Goal: Use online tool/utility: Use online tool/utility

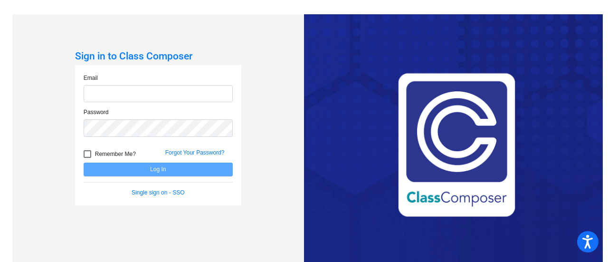
type input "[EMAIL_ADDRESS][PERSON_NAME][DOMAIN_NAME]"
click at [284, 199] on div "Sign in to Class Composer Email [EMAIL_ADDRESS][PERSON_NAME][DOMAIN_NAME] Passw…" at bounding box center [157, 145] width 291 height 262
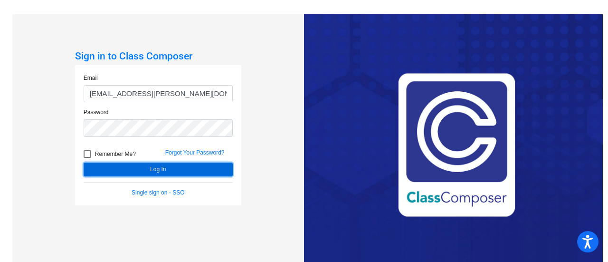
click at [153, 166] on button "Log In" at bounding box center [158, 169] width 149 height 14
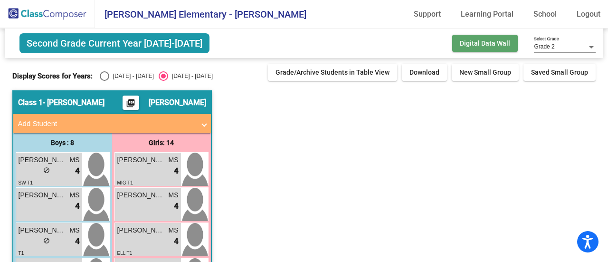
click at [467, 43] on span "Digital Data Wall" at bounding box center [484, 43] width 50 height 8
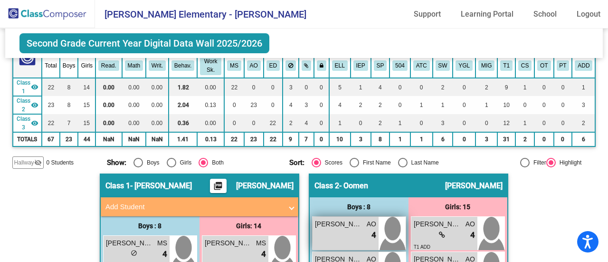
scroll to position [142, 0]
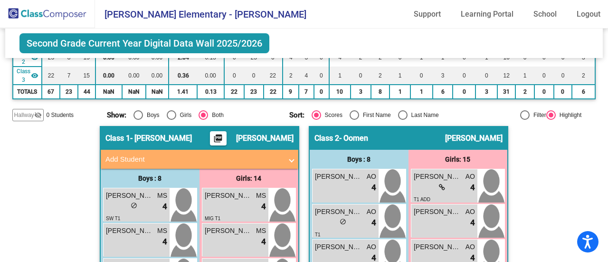
click at [399, 110] on div "Select an option" at bounding box center [402, 114] width 9 height 9
click at [402, 120] on input "Last Name" at bounding box center [402, 120] width 0 height 0
radio input "true"
